Goal: Task Accomplishment & Management: Use online tool/utility

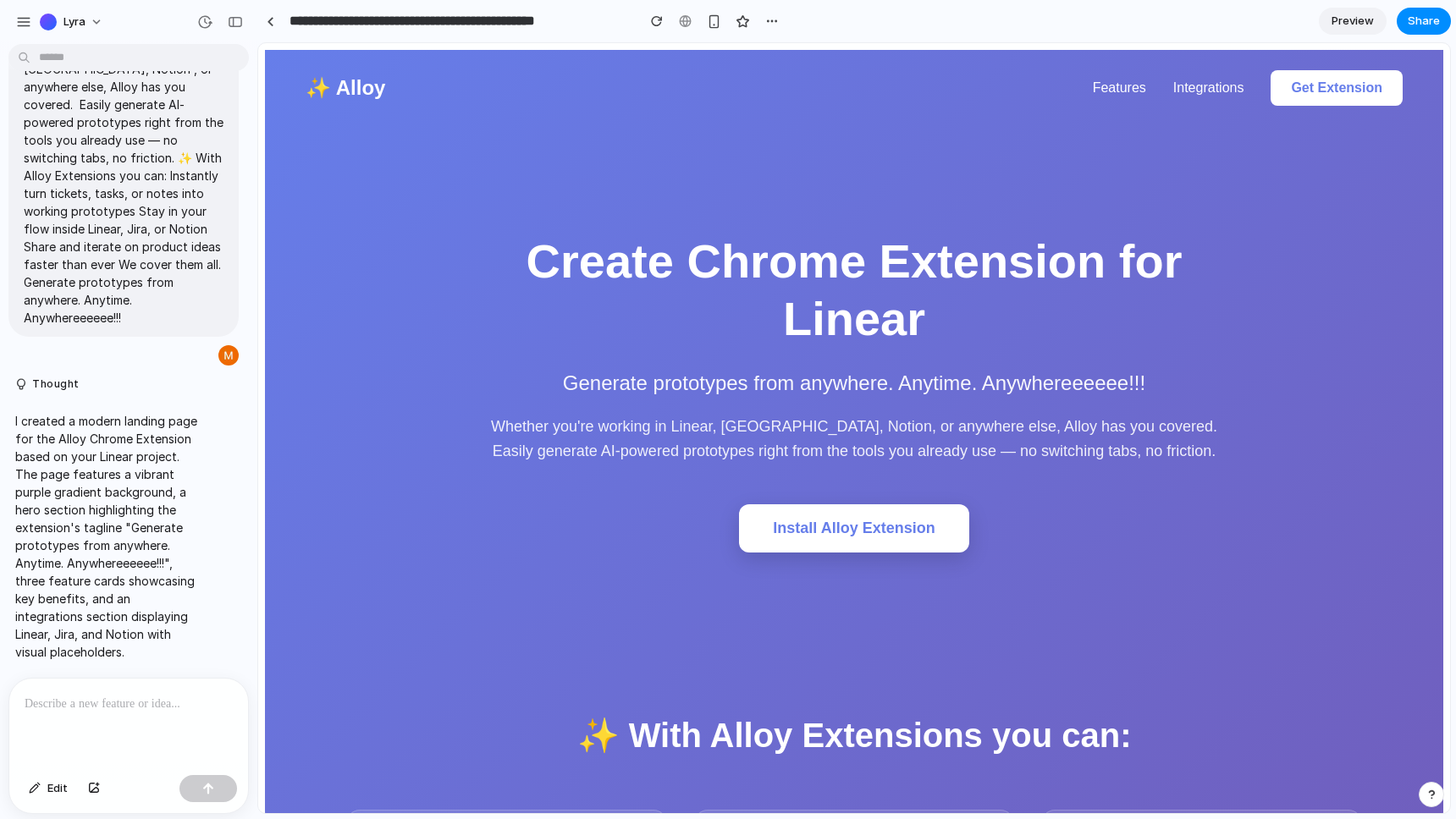
scroll to position [165, 0]
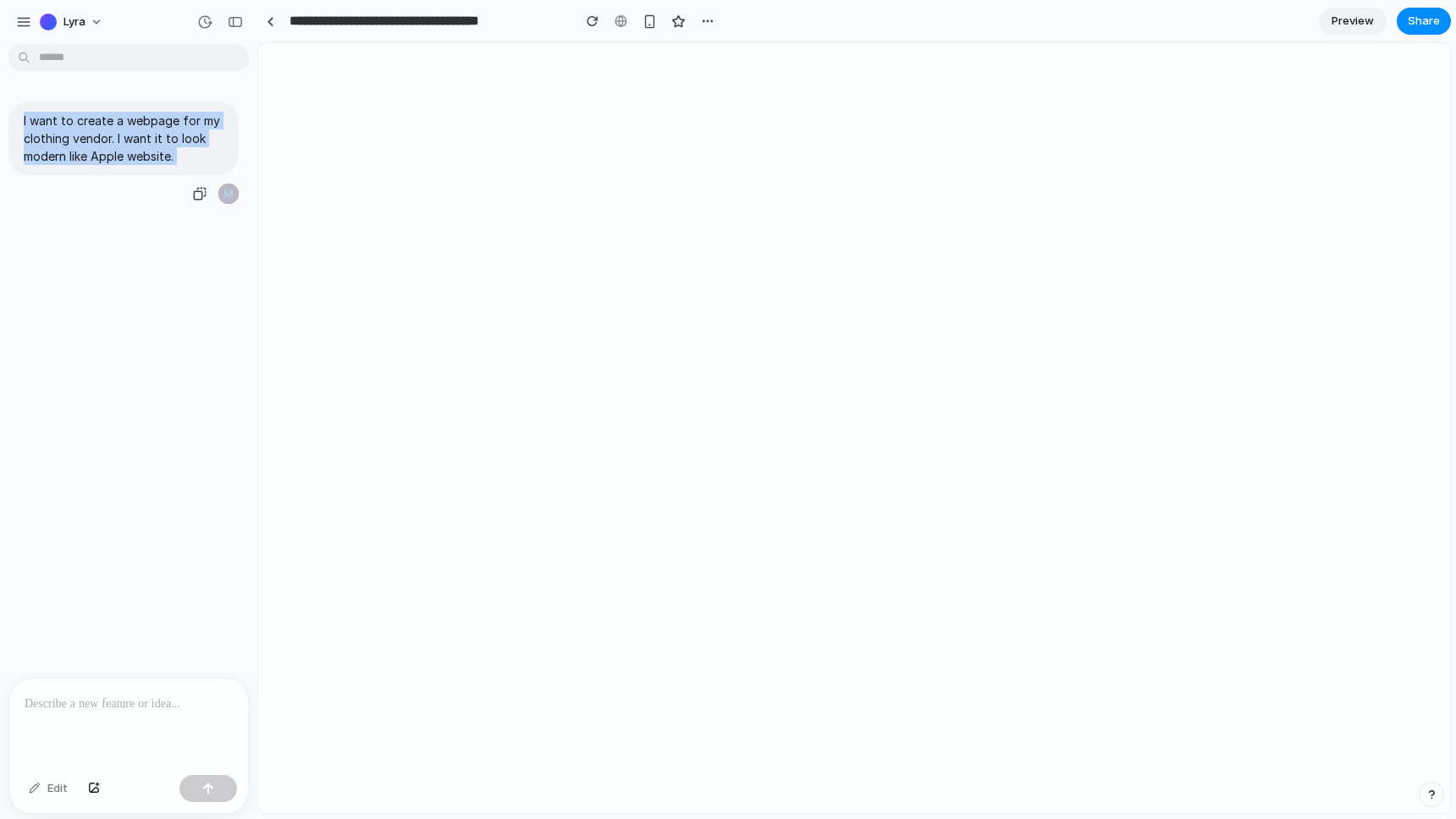
drag, startPoint x: 146, startPoint y: 154, endPoint x: 211, endPoint y: 179, distance: 69.6
click at [212, 179] on div "I want to create a webpage for my clothing vendor. I want it to look modern lik…" at bounding box center [124, 154] width 230 height 104
